Goal: Task Accomplishment & Management: Use online tool/utility

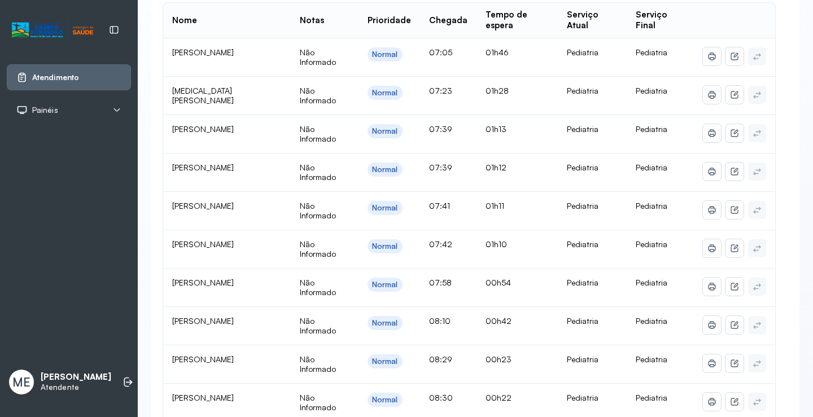
scroll to position [169, 0]
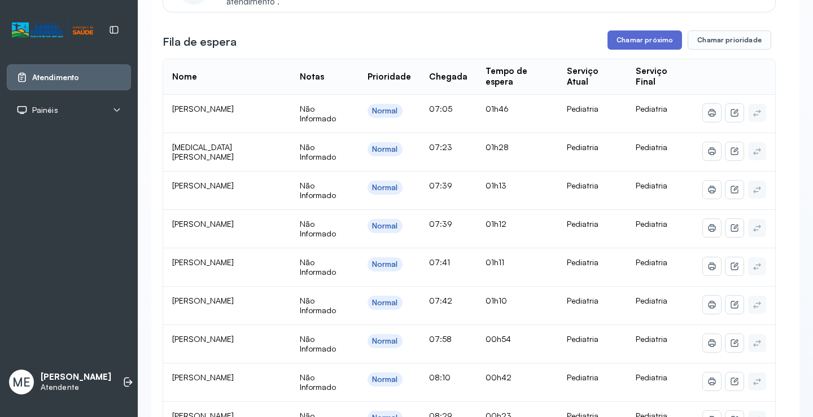
click at [614, 43] on button "Chamar próximo" at bounding box center [644, 39] width 74 height 19
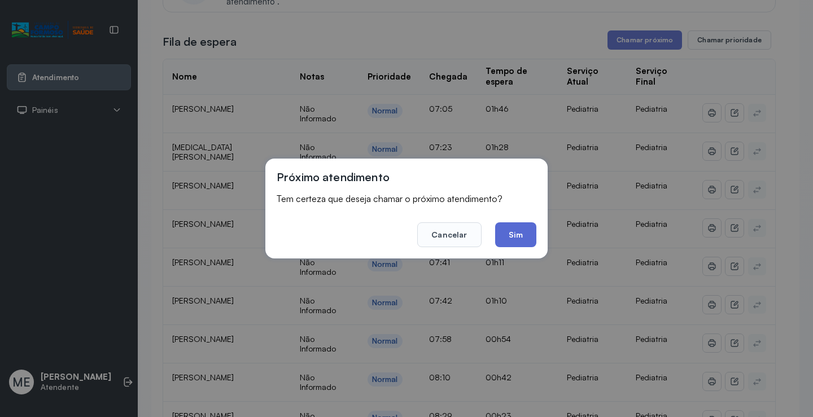
click at [495, 234] on button "Sim" at bounding box center [515, 234] width 41 height 25
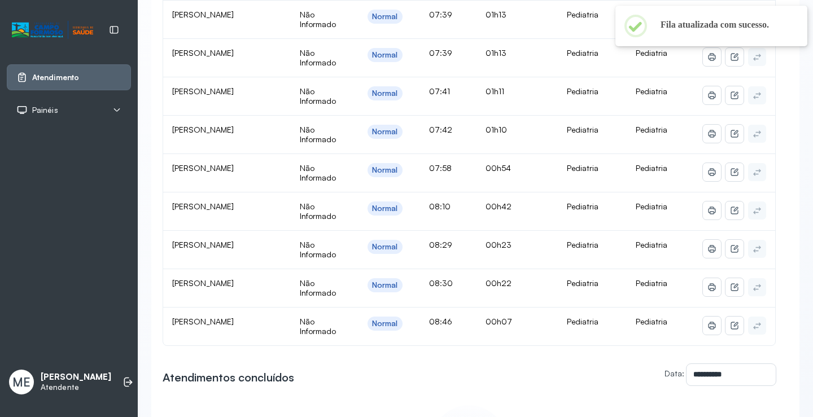
scroll to position [395, 0]
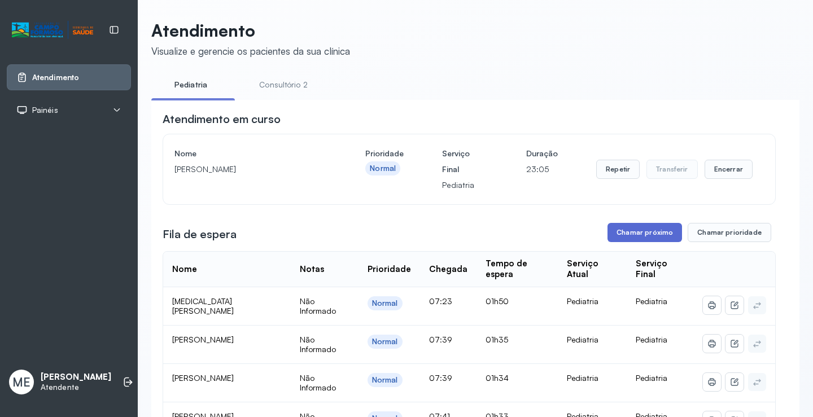
click at [630, 231] on button "Chamar próximo" at bounding box center [644, 232] width 74 height 19
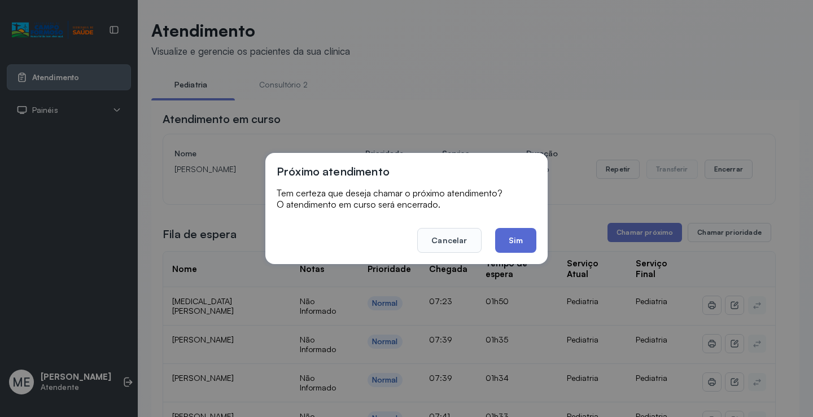
click at [517, 231] on button "Sim" at bounding box center [515, 240] width 41 height 25
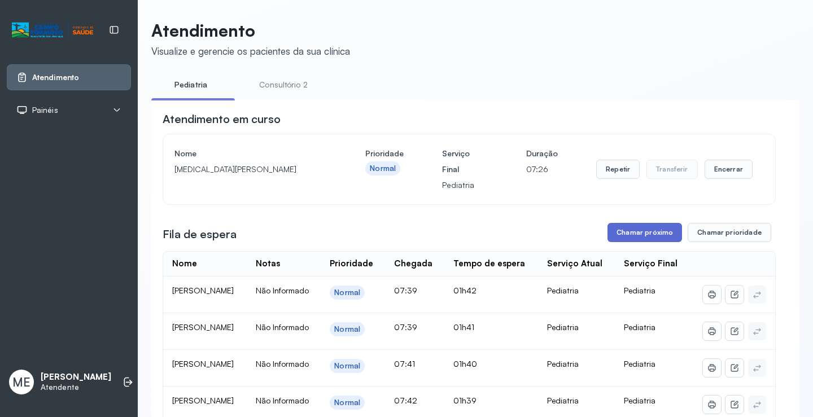
click at [651, 235] on button "Chamar próximo" at bounding box center [644, 232] width 74 height 19
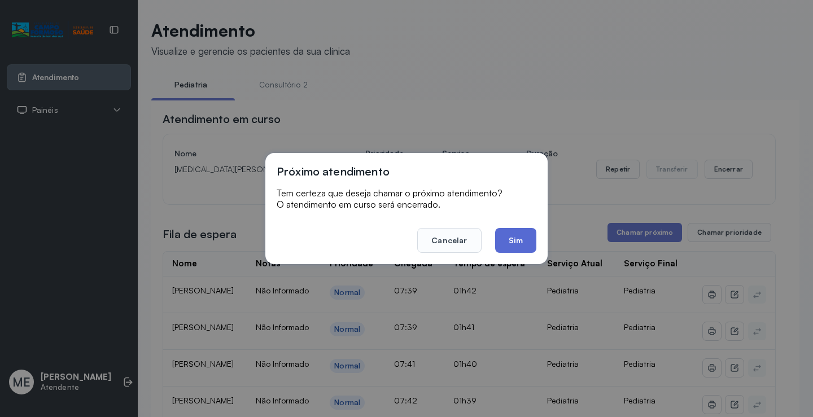
click at [528, 244] on button "Sim" at bounding box center [515, 240] width 41 height 25
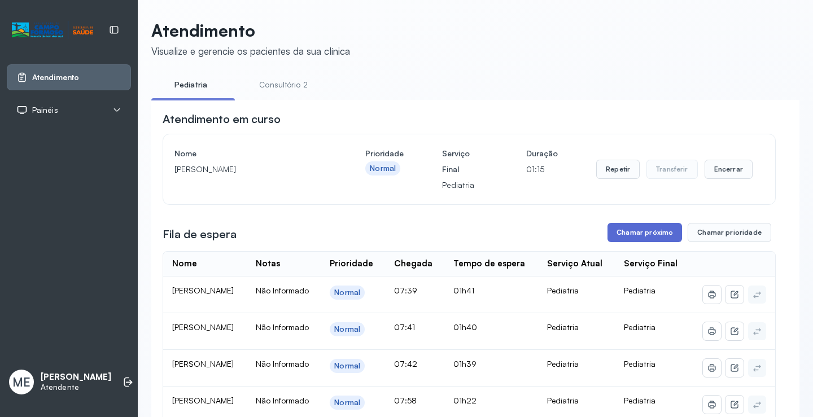
click at [649, 239] on button "Chamar próximo" at bounding box center [644, 232] width 74 height 19
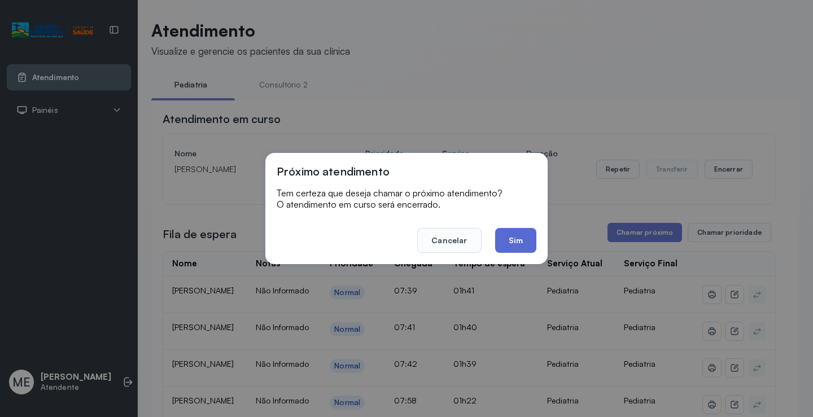
click at [507, 242] on button "Sim" at bounding box center [515, 240] width 41 height 25
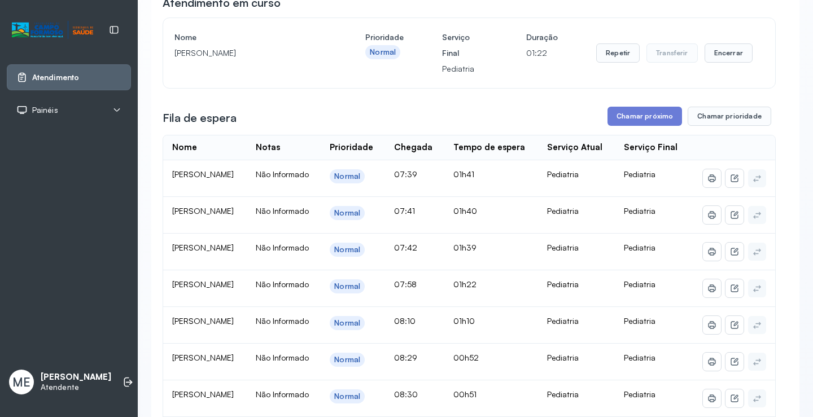
scroll to position [56, 0]
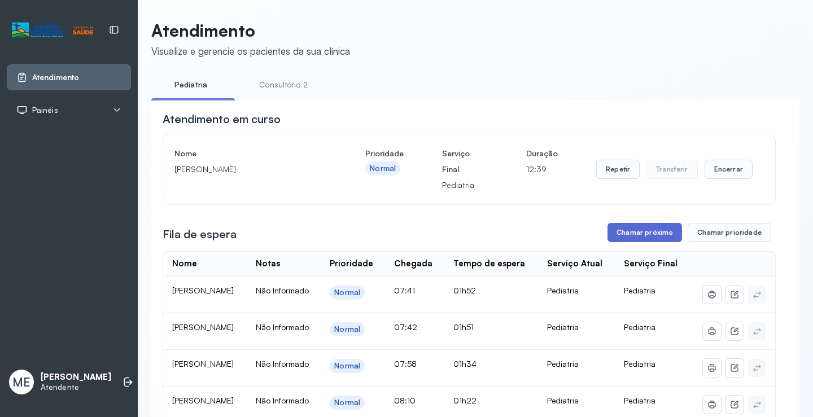
click at [638, 232] on button "Chamar próximo" at bounding box center [644, 232] width 74 height 19
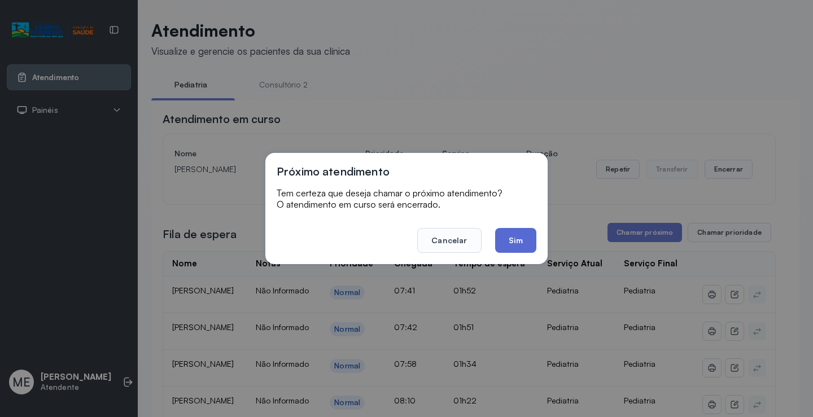
click at [505, 239] on button "Sim" at bounding box center [515, 240] width 41 height 25
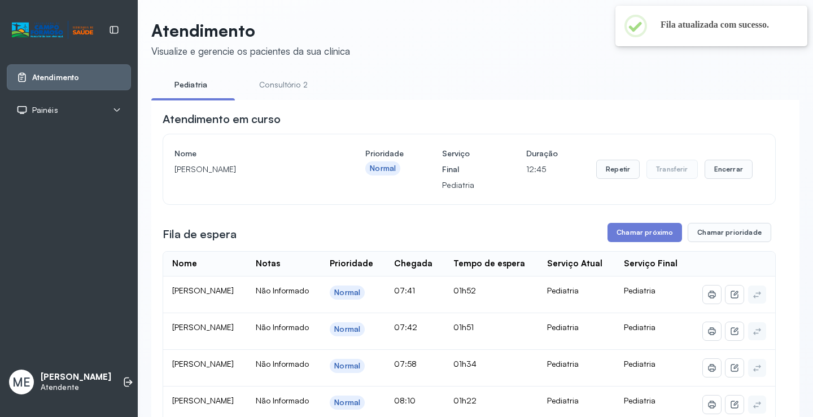
scroll to position [158, 0]
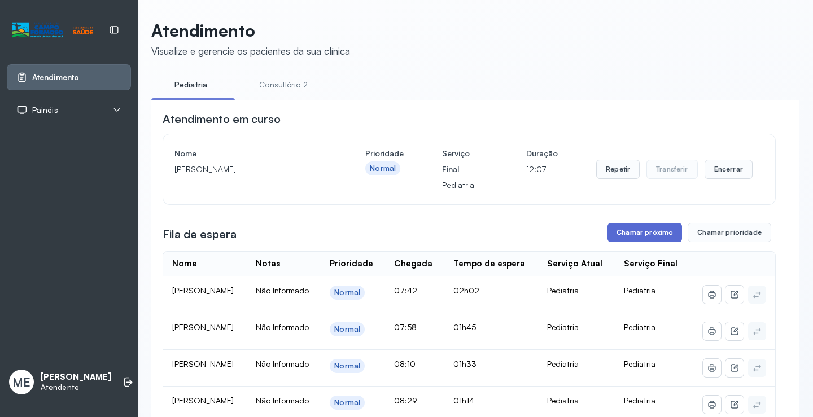
click at [630, 228] on button "Chamar próximo" at bounding box center [644, 232] width 74 height 19
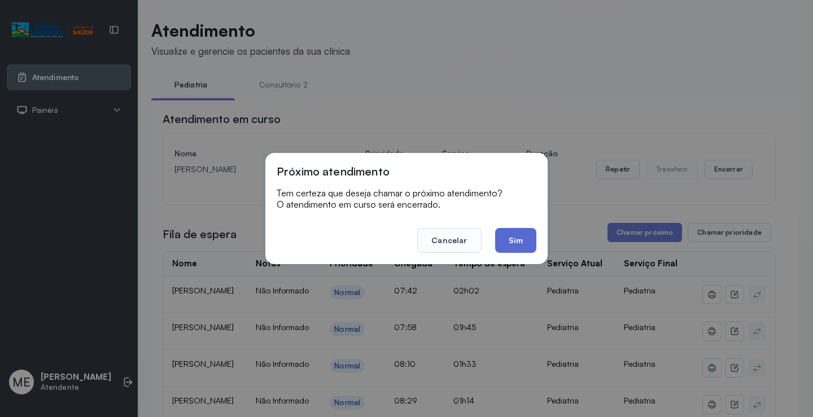
click at [513, 240] on button "Sim" at bounding box center [515, 240] width 41 height 25
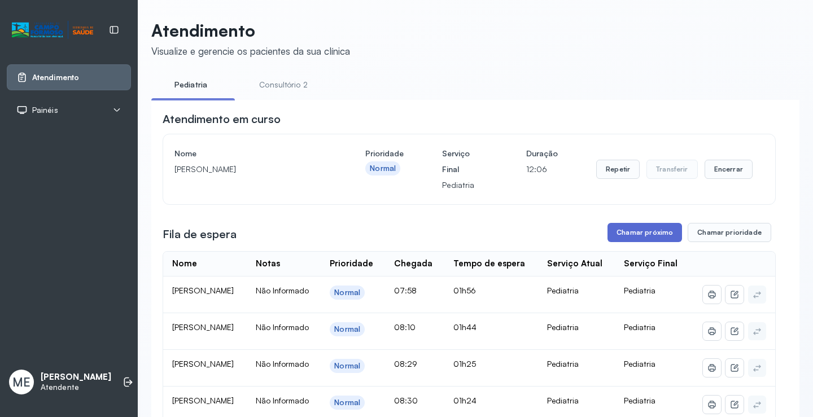
click at [625, 234] on button "Chamar próximo" at bounding box center [644, 232] width 74 height 19
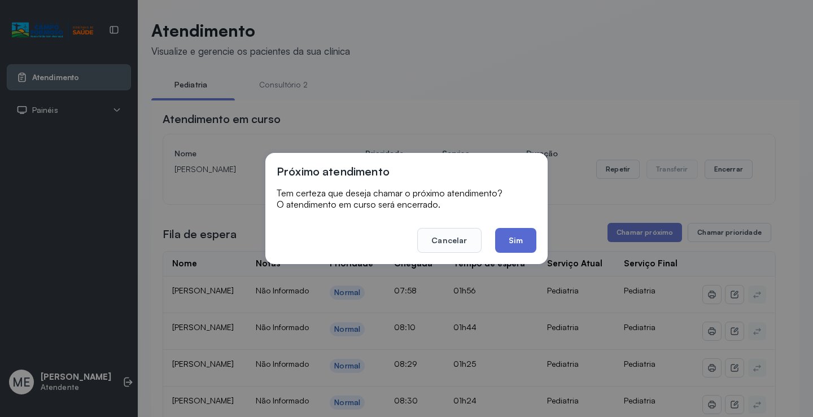
click at [523, 239] on button "Sim" at bounding box center [515, 240] width 41 height 25
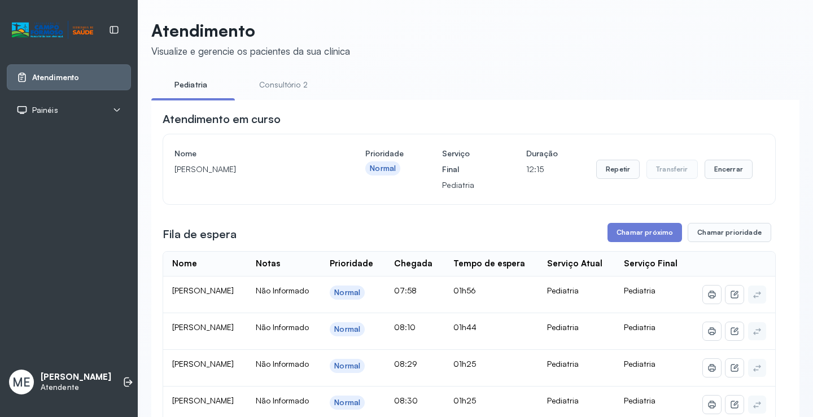
scroll to position [169, 0]
click at [633, 232] on button "Chamar próximo" at bounding box center [644, 232] width 74 height 19
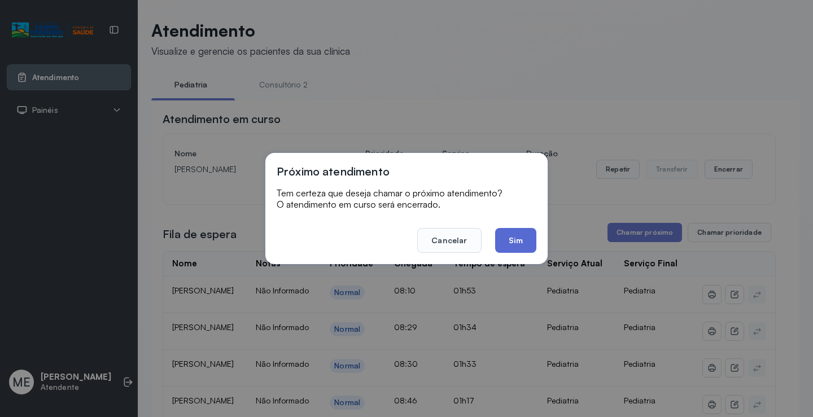
click at [526, 240] on button "Sim" at bounding box center [515, 240] width 41 height 25
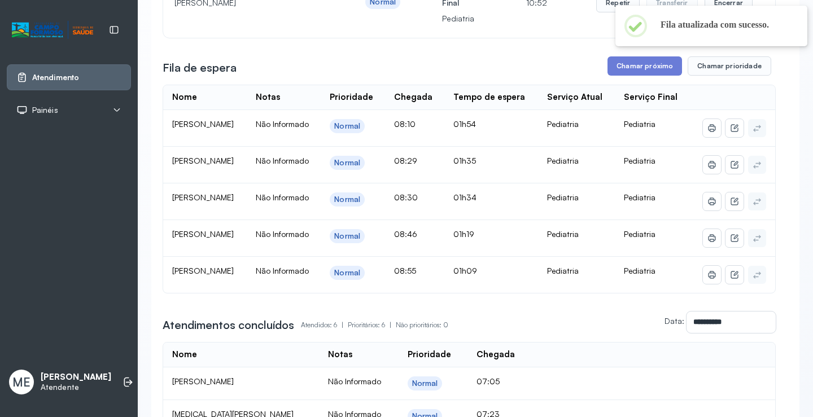
scroll to position [169, 0]
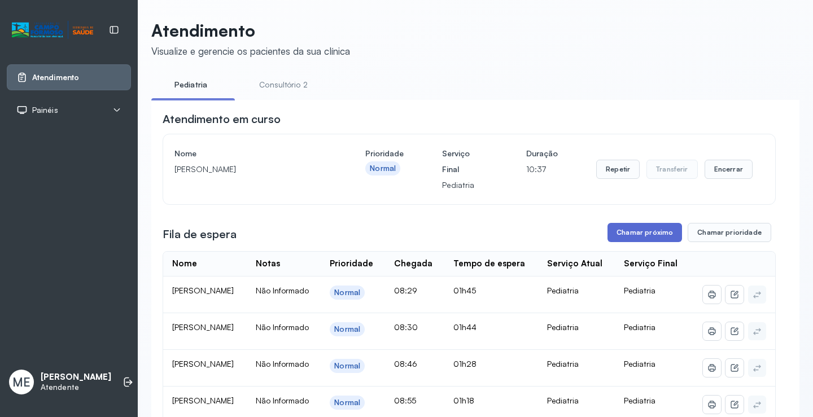
click at [614, 239] on button "Chamar próximo" at bounding box center [644, 232] width 74 height 19
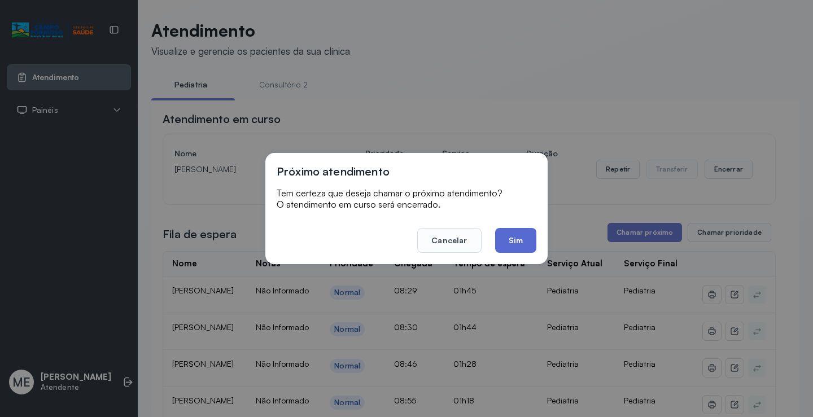
click at [508, 240] on button "Sim" at bounding box center [515, 240] width 41 height 25
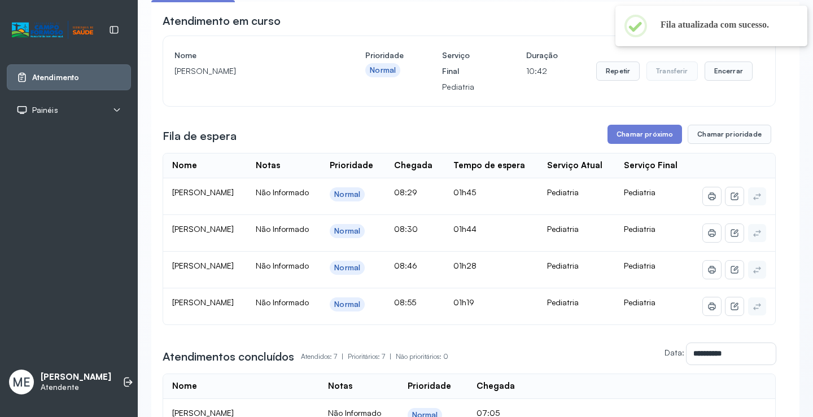
scroll to position [113, 0]
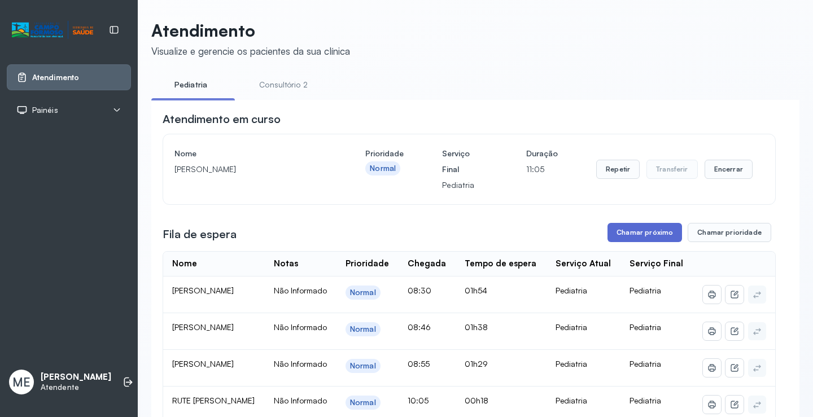
click at [625, 234] on button "Chamar próximo" at bounding box center [644, 232] width 74 height 19
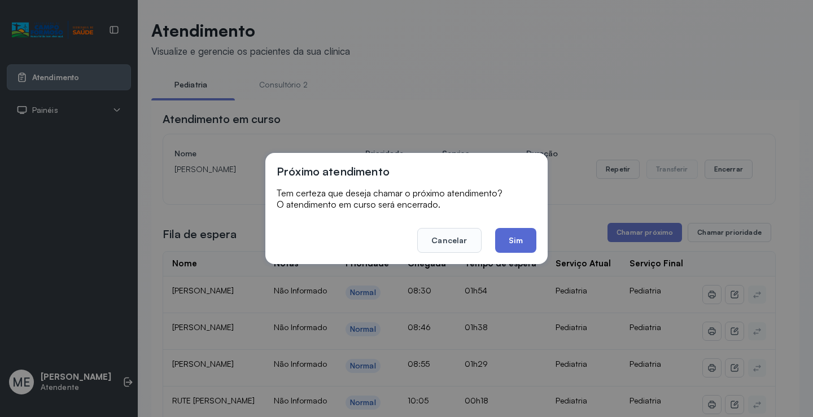
click at [516, 238] on button "Sim" at bounding box center [515, 240] width 41 height 25
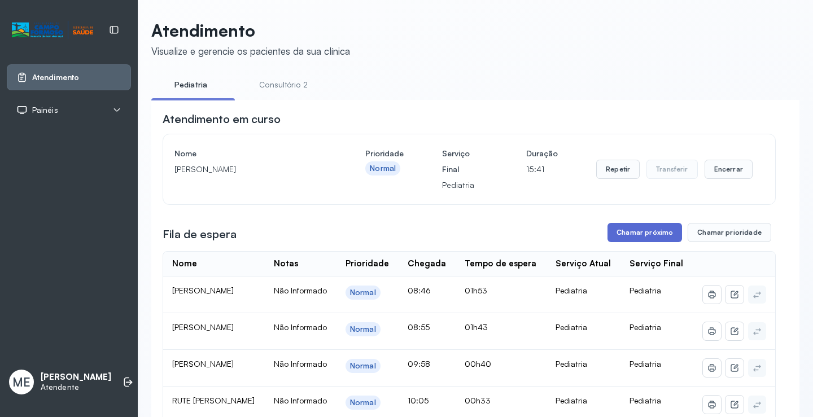
click at [618, 235] on button "Chamar próximo" at bounding box center [644, 232] width 74 height 19
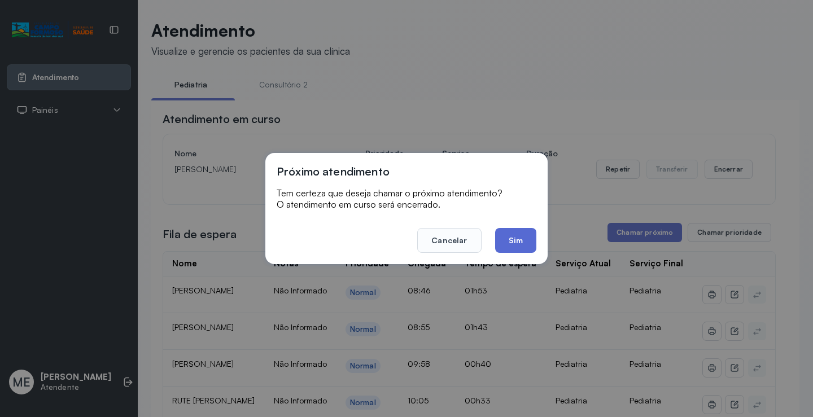
click at [495, 234] on button "Sim" at bounding box center [515, 240] width 41 height 25
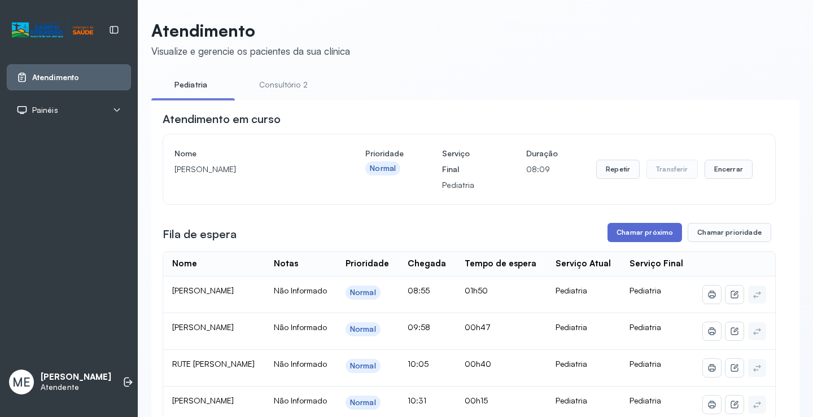
click at [621, 237] on button "Chamar próximo" at bounding box center [644, 232] width 74 height 19
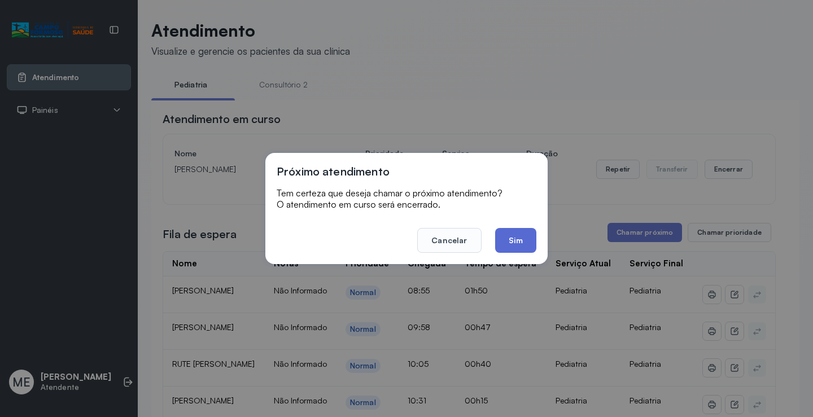
click at [512, 234] on button "Sim" at bounding box center [515, 240] width 41 height 25
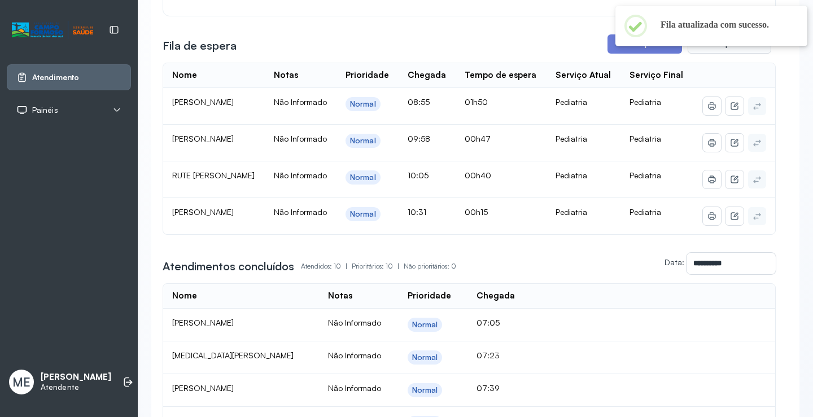
scroll to position [169, 0]
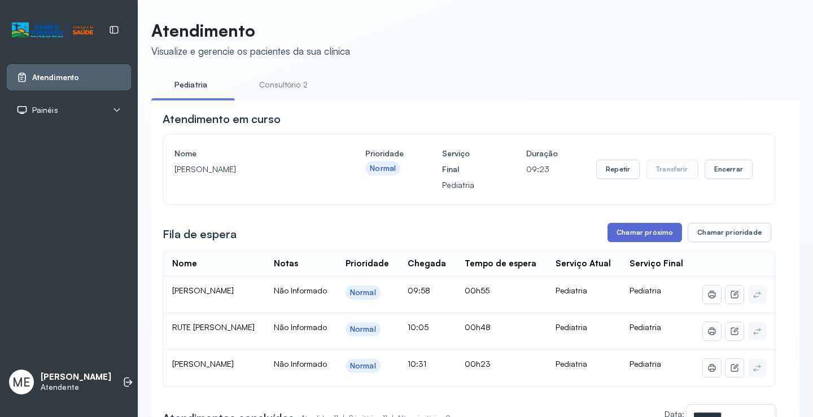
click at [611, 237] on button "Chamar próximo" at bounding box center [644, 232] width 74 height 19
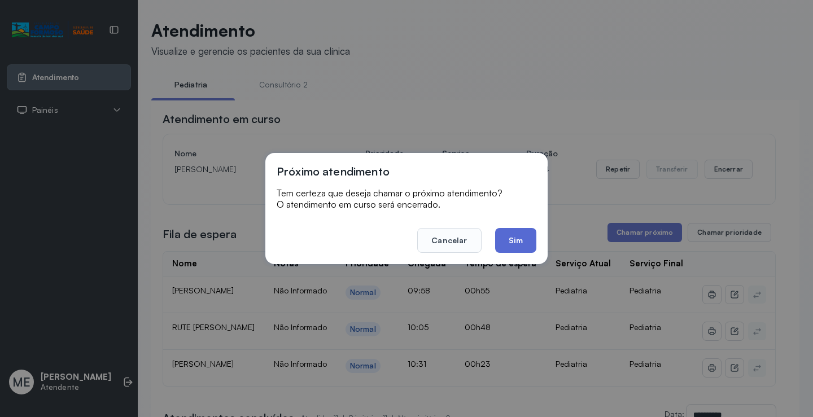
click at [511, 231] on button "Sim" at bounding box center [515, 240] width 41 height 25
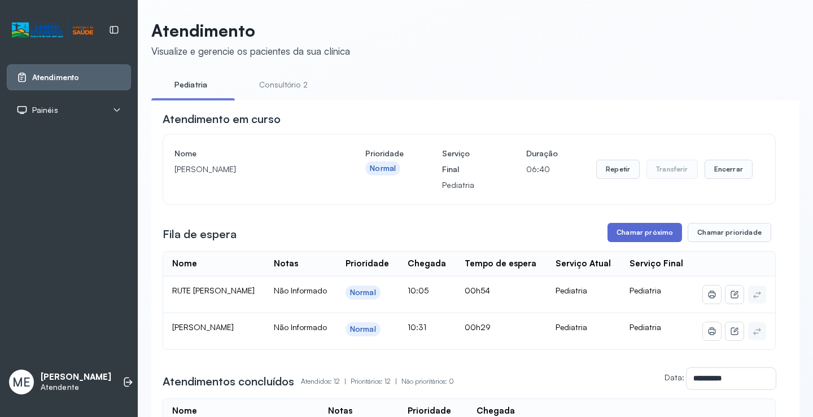
click at [651, 236] on button "Chamar próximo" at bounding box center [644, 232] width 74 height 19
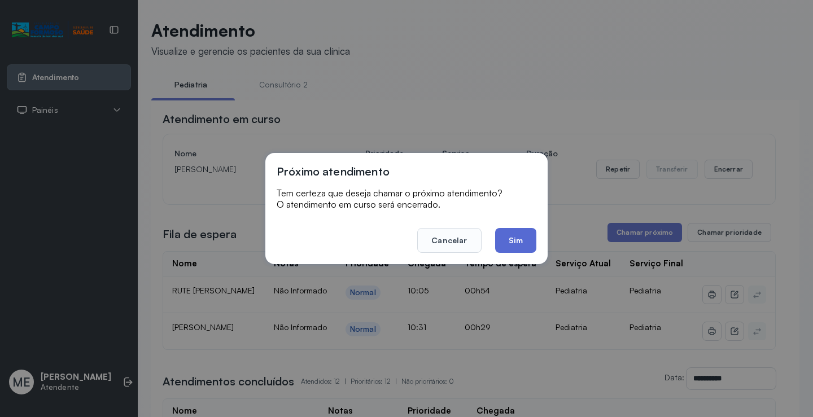
click at [516, 234] on button "Sim" at bounding box center [515, 240] width 41 height 25
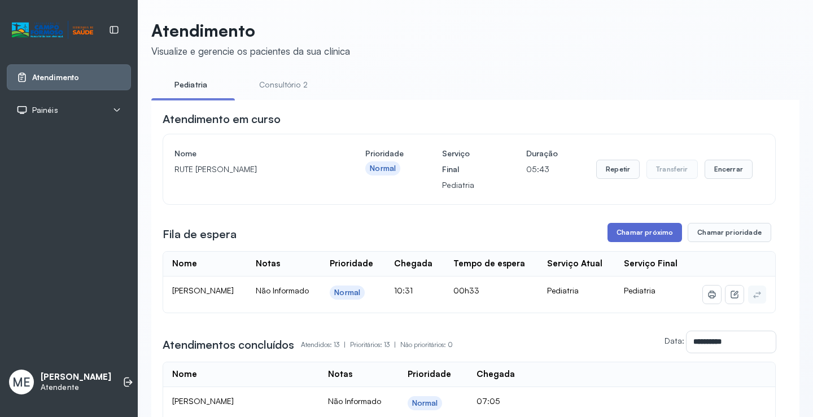
click at [620, 237] on button "Chamar próximo" at bounding box center [644, 232] width 74 height 19
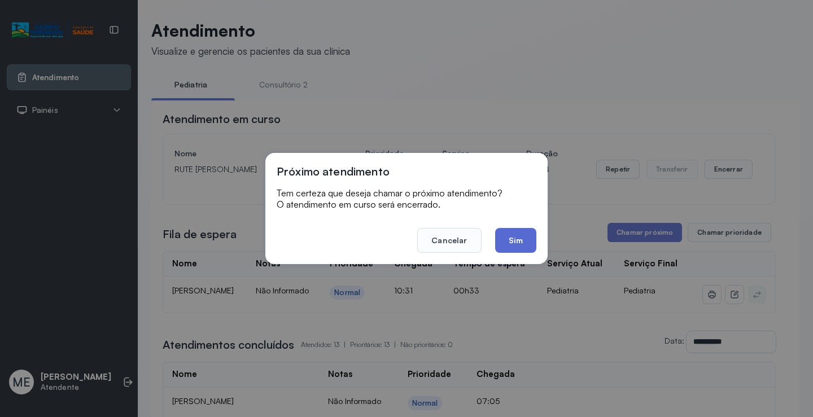
click at [506, 232] on button "Sim" at bounding box center [515, 240] width 41 height 25
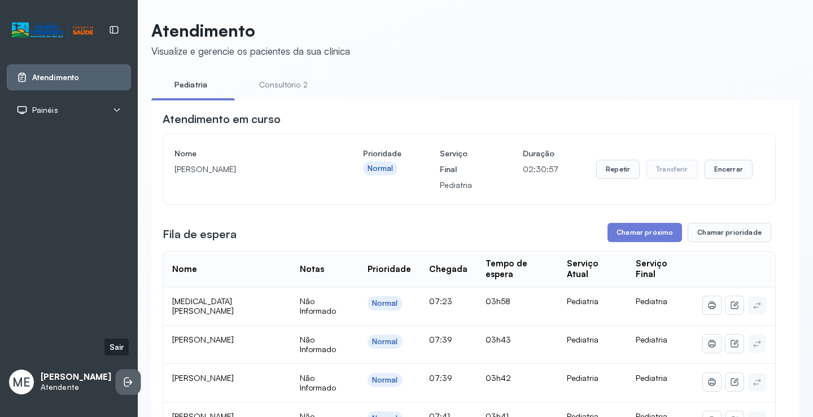
click at [124, 377] on icon at bounding box center [126, 382] width 5 height 10
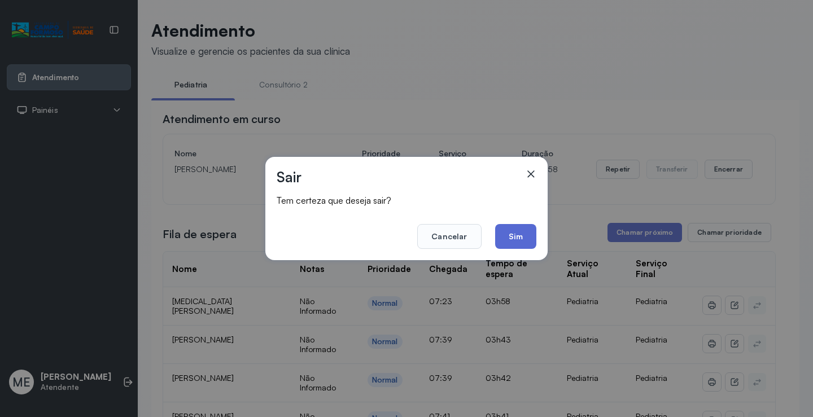
click at [516, 234] on button "Sim" at bounding box center [515, 236] width 41 height 25
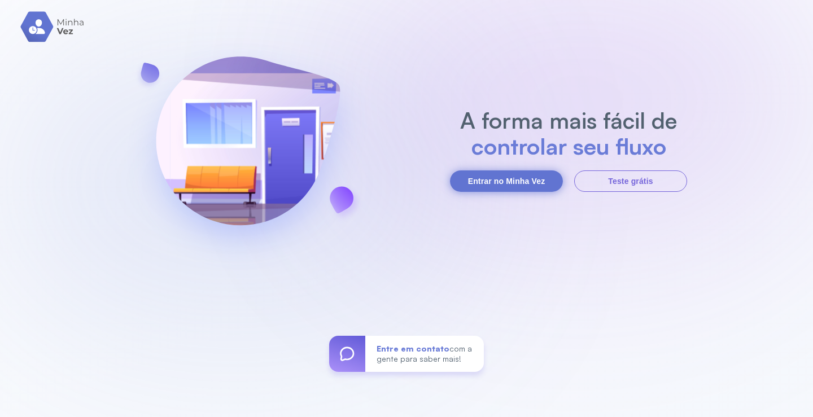
click at [513, 176] on button "Entrar no Minha Vez" at bounding box center [506, 180] width 113 height 21
click at [506, 180] on button "Entrar no Minha Vez" at bounding box center [506, 180] width 113 height 21
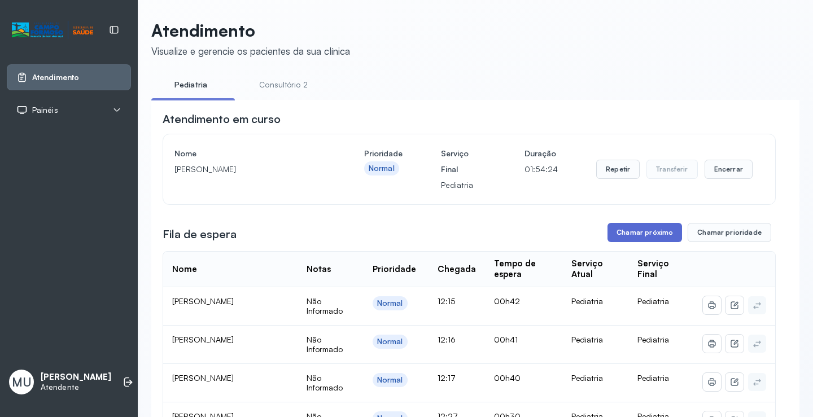
click at [623, 227] on button "Chamar próximo" at bounding box center [644, 232] width 74 height 19
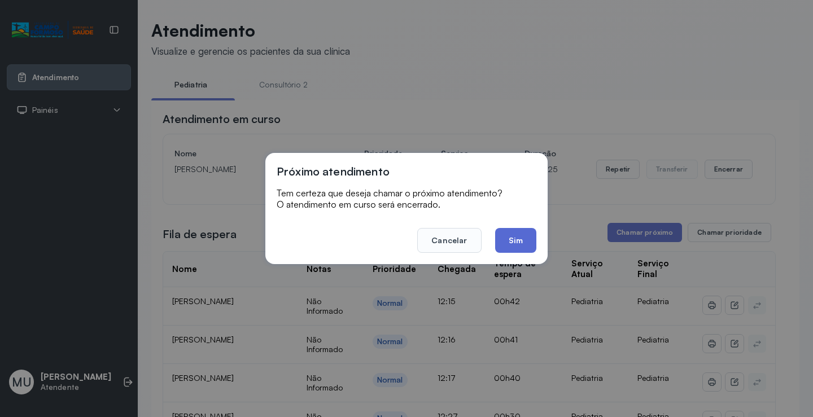
click at [507, 232] on button "Sim" at bounding box center [515, 240] width 41 height 25
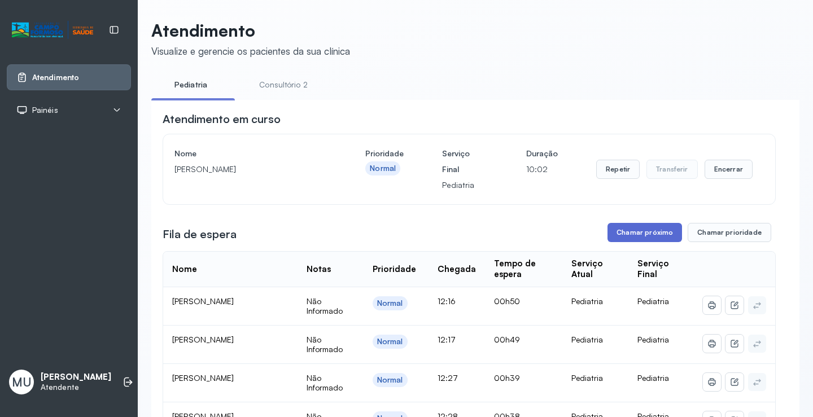
click at [636, 236] on button "Chamar próximo" at bounding box center [644, 232] width 74 height 19
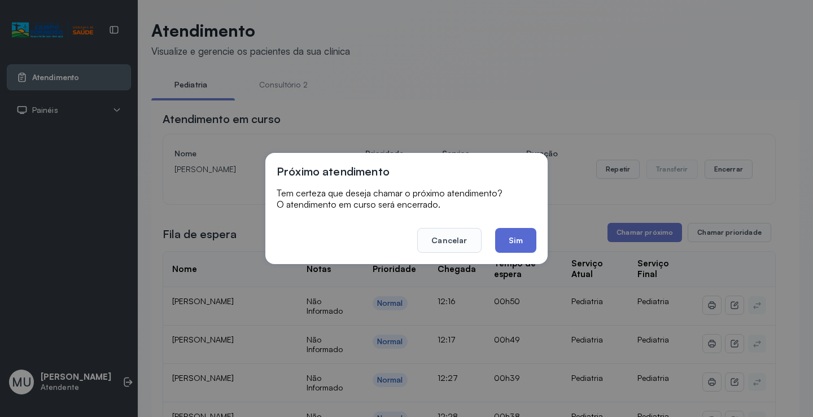
click at [511, 237] on button "Sim" at bounding box center [515, 240] width 41 height 25
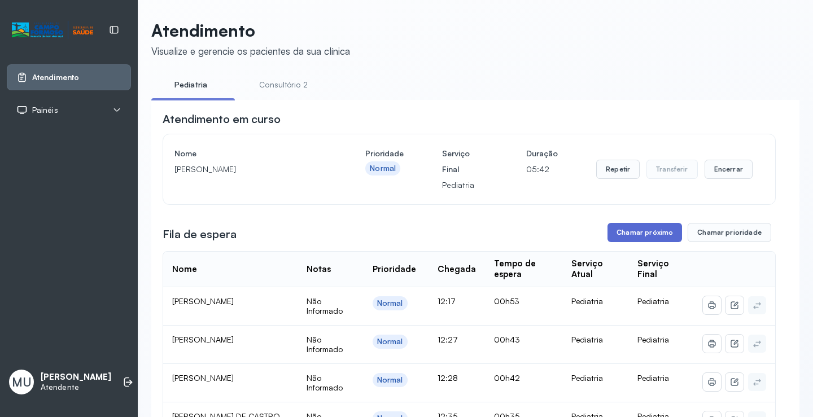
click at [640, 232] on button "Chamar próximo" at bounding box center [644, 232] width 74 height 19
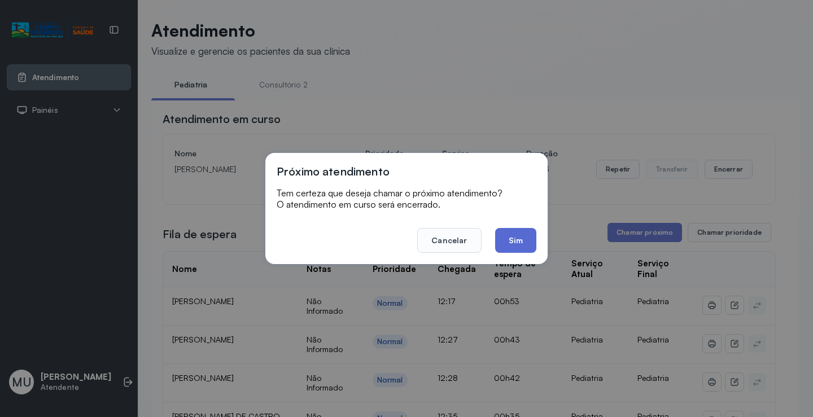
click at [511, 237] on button "Sim" at bounding box center [515, 240] width 41 height 25
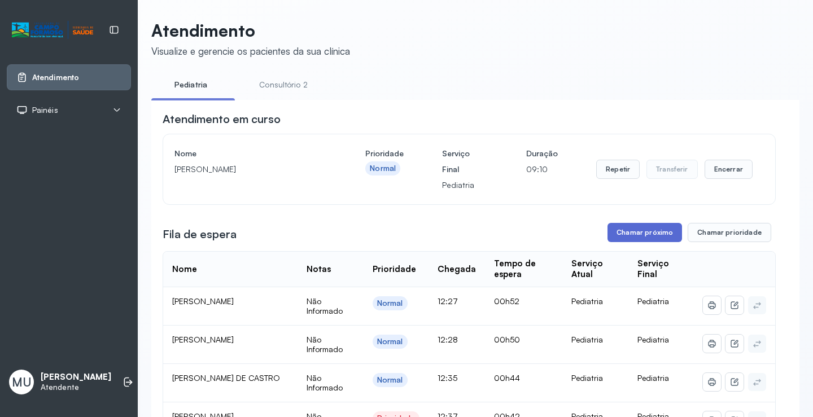
click at [645, 232] on button "Chamar próximo" at bounding box center [644, 232] width 74 height 19
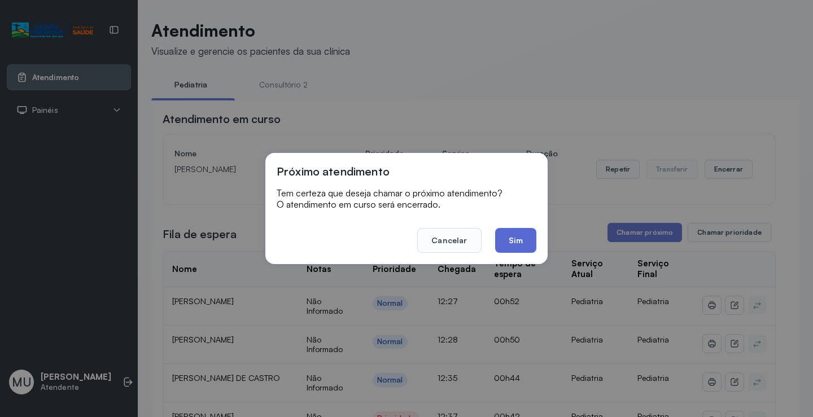
click at [516, 235] on button "Sim" at bounding box center [515, 240] width 41 height 25
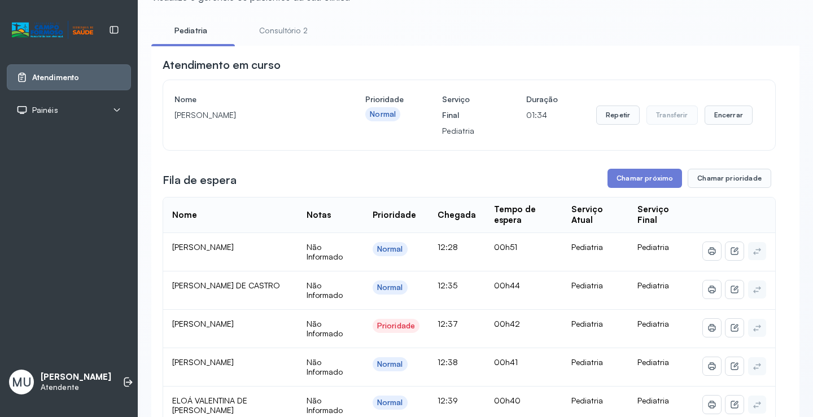
scroll to position [113, 0]
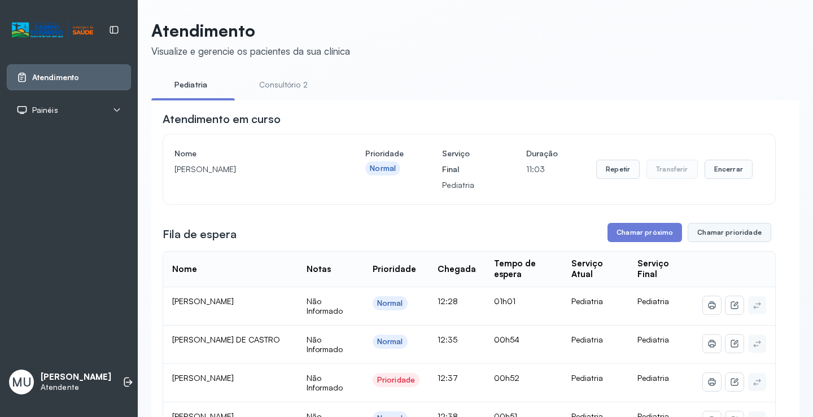
click at [732, 234] on button "Chamar prioridade" at bounding box center [729, 232] width 84 height 19
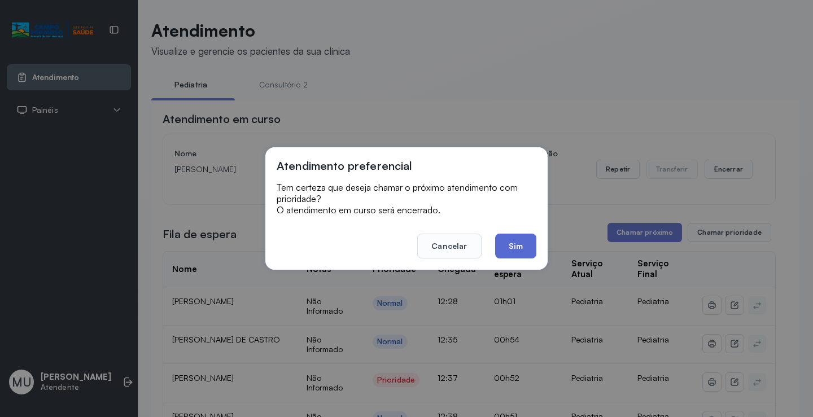
click at [512, 243] on button "Sim" at bounding box center [515, 246] width 41 height 25
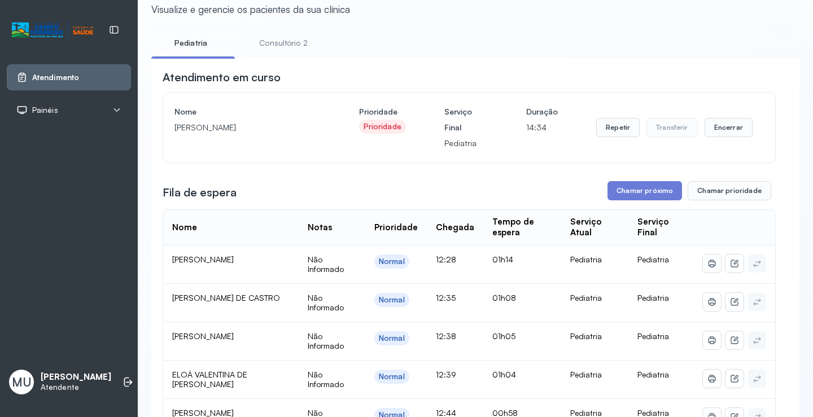
scroll to position [169, 0]
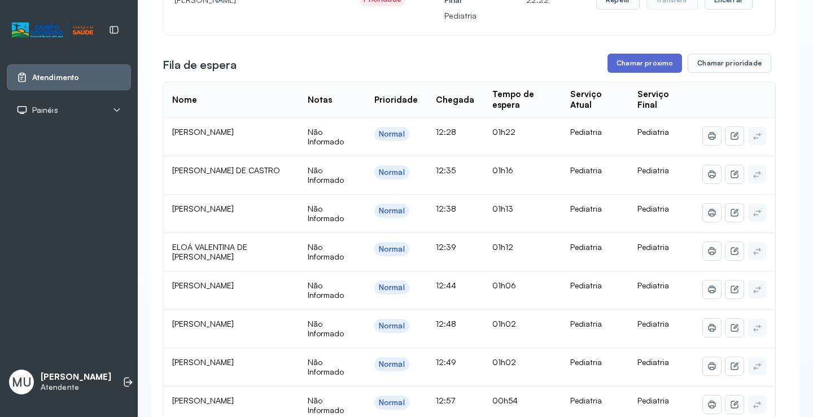
click at [644, 56] on button "Chamar próximo" at bounding box center [644, 63] width 74 height 19
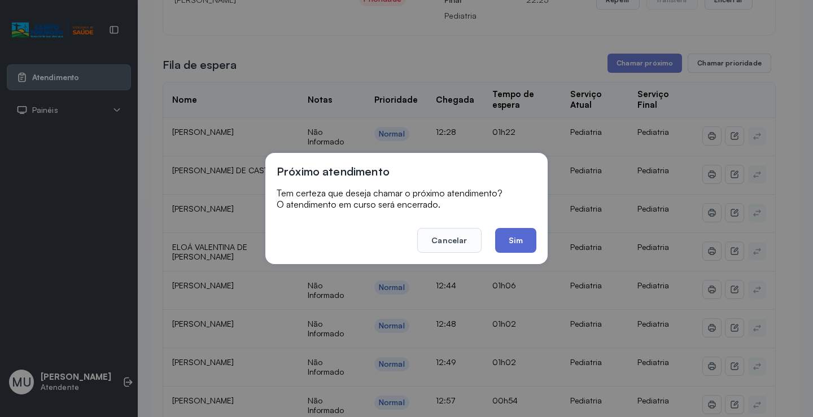
click at [510, 236] on button "Sim" at bounding box center [515, 240] width 41 height 25
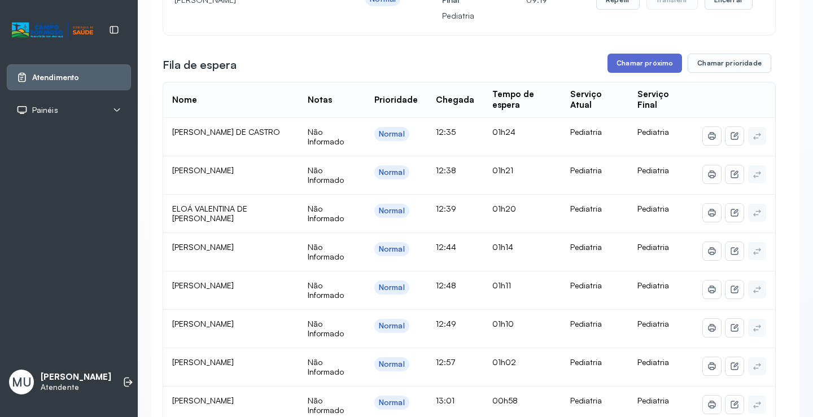
click at [632, 65] on button "Chamar próximo" at bounding box center [644, 63] width 74 height 19
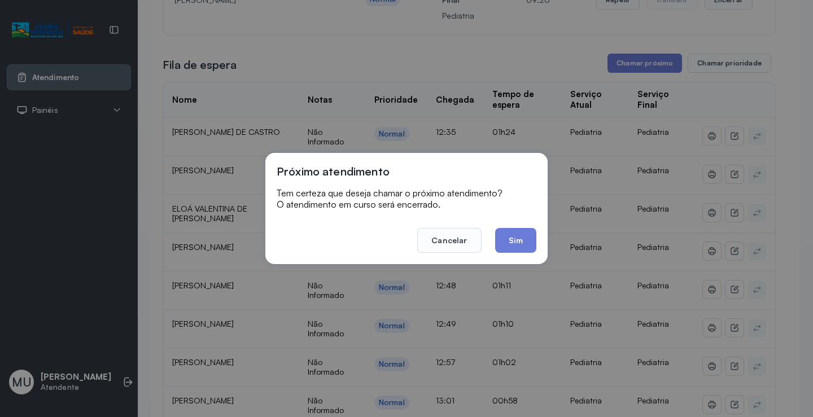
click at [516, 240] on button "Sim" at bounding box center [515, 240] width 41 height 25
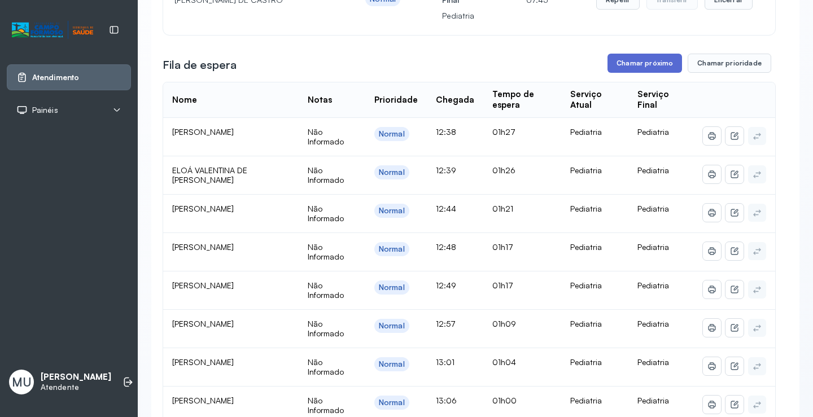
click at [623, 69] on button "Chamar próximo" at bounding box center [644, 63] width 74 height 19
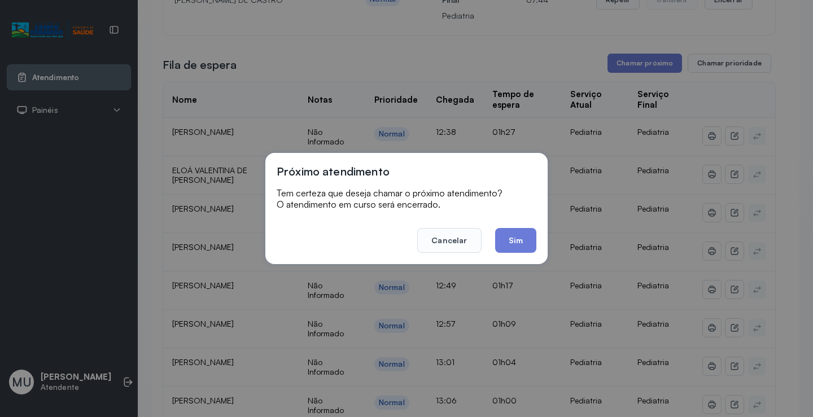
click at [517, 237] on button "Sim" at bounding box center [515, 240] width 41 height 25
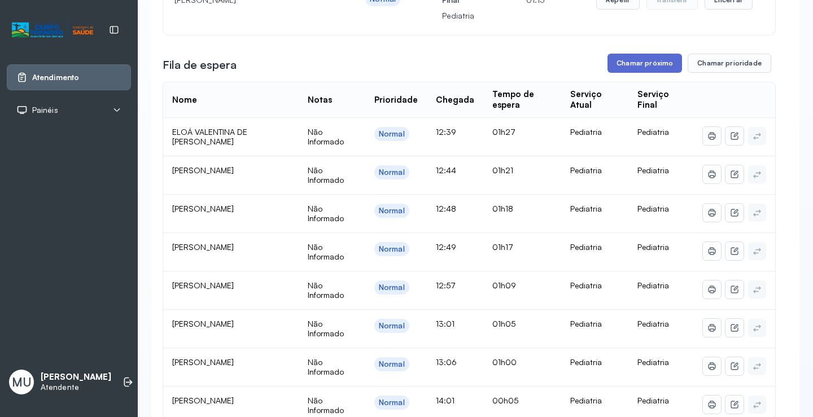
click at [643, 63] on button "Chamar próximo" at bounding box center [644, 63] width 74 height 19
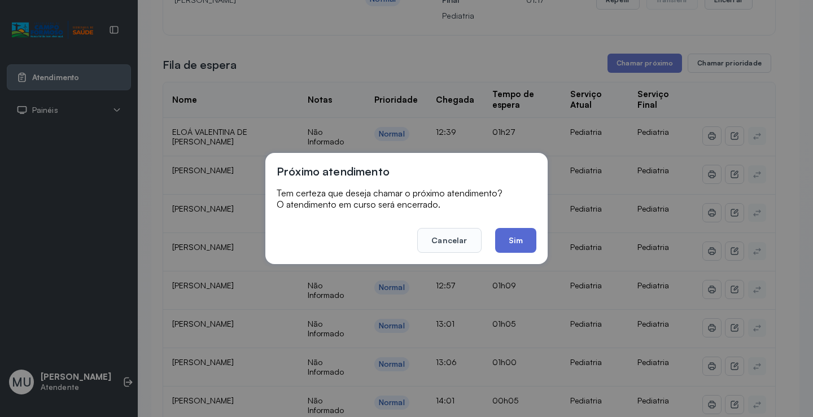
click at [510, 236] on button "Sim" at bounding box center [515, 240] width 41 height 25
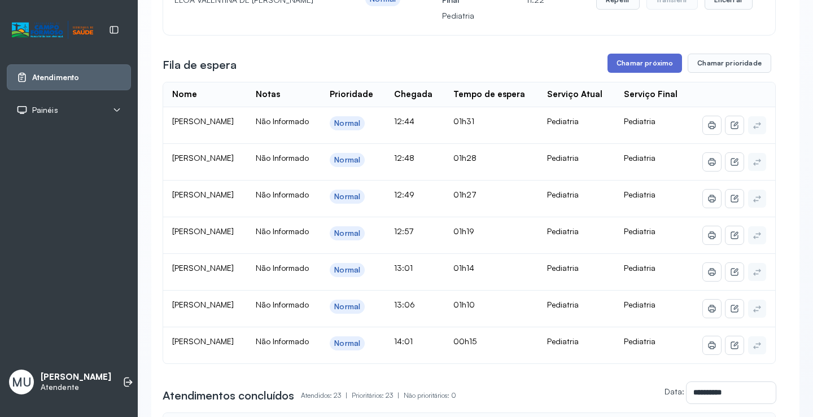
click at [628, 64] on button "Chamar próximo" at bounding box center [644, 63] width 74 height 19
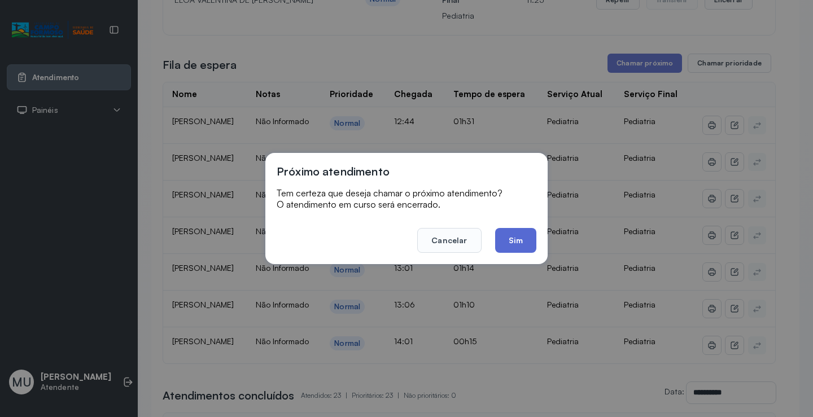
click at [517, 238] on button "Sim" at bounding box center [515, 240] width 41 height 25
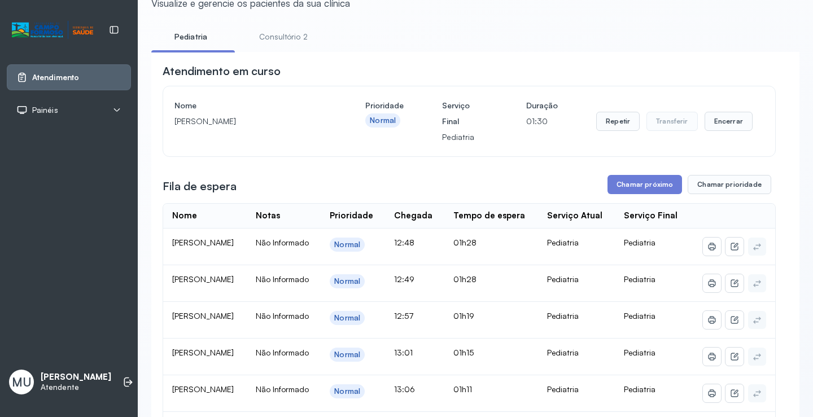
scroll to position [0, 0]
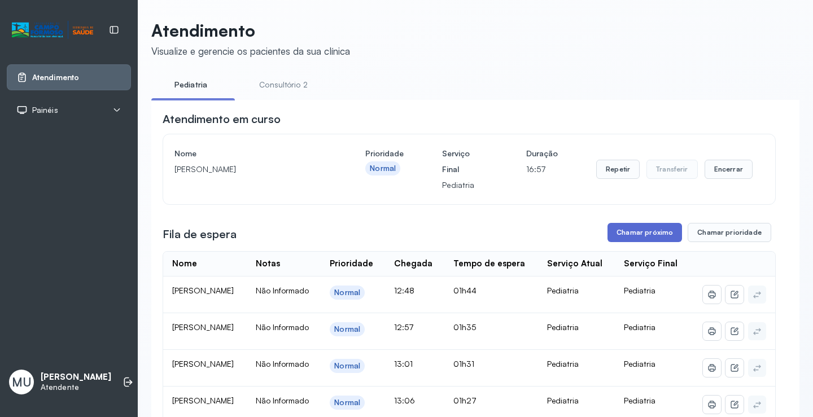
click at [632, 230] on button "Chamar próximo" at bounding box center [644, 232] width 74 height 19
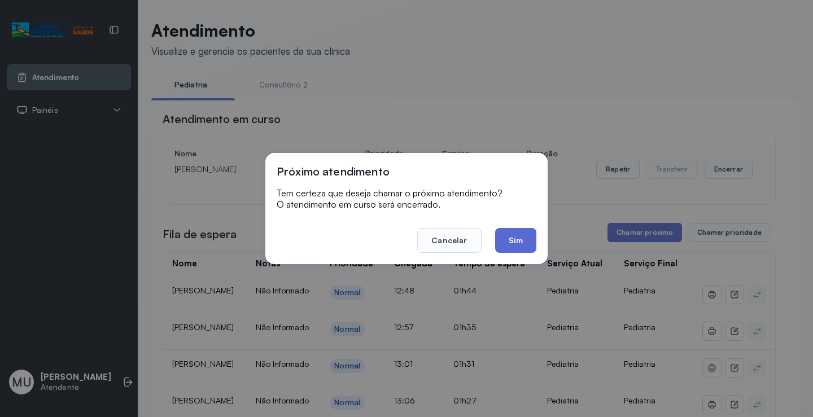
click at [519, 234] on button "Sim" at bounding box center [515, 240] width 41 height 25
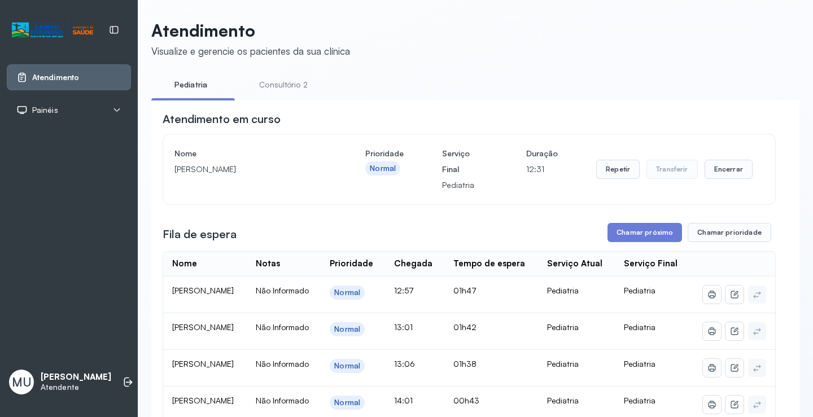
click at [647, 234] on button "Chamar próximo" at bounding box center [644, 232] width 74 height 19
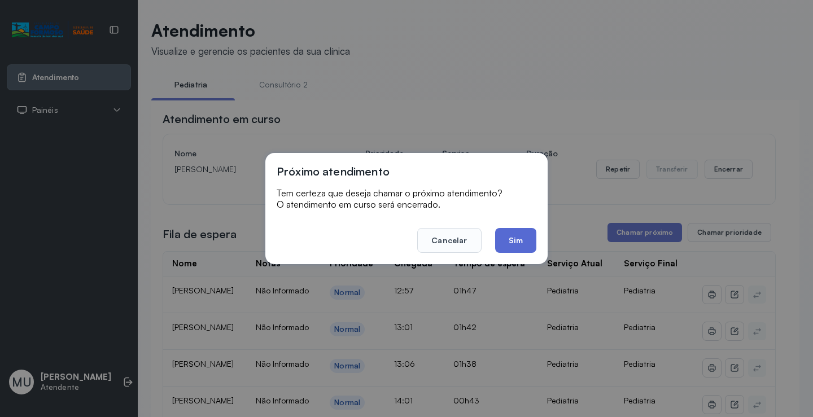
click at [526, 233] on button "Sim" at bounding box center [515, 240] width 41 height 25
